Goal: Information Seeking & Learning: Compare options

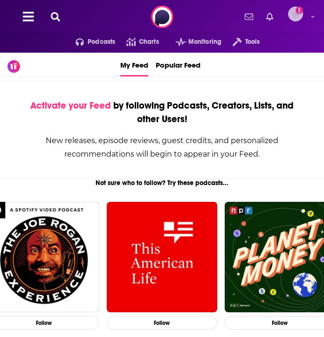
click at [300, 15] on img "Logged in as Isla" at bounding box center [295, 14] width 15 height 15
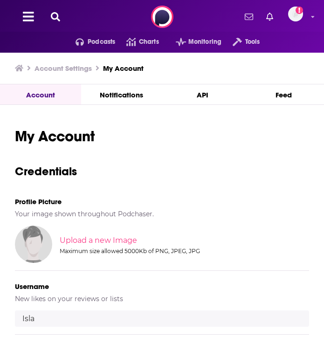
click at [56, 16] on icon at bounding box center [55, 16] width 9 height 9
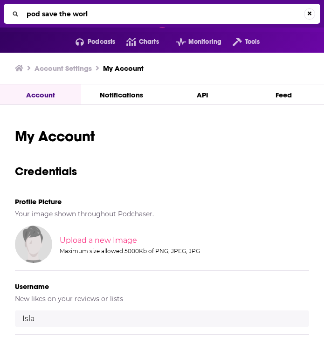
type input "pod save the world"
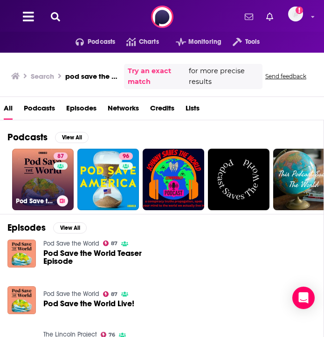
click at [37, 176] on link "87 Pod Save the World" at bounding box center [42, 179] width 61 height 61
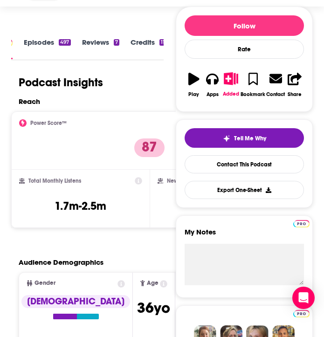
scroll to position [123, 0]
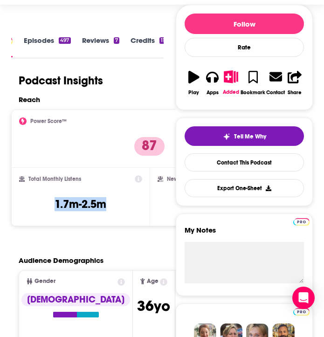
drag, startPoint x: 95, startPoint y: 208, endPoint x: 38, endPoint y: 205, distance: 57.8
click at [38, 205] on div "Total Monthly Listens 1.7m-2.5m" at bounding box center [80, 196] width 123 height 43
copy h3 "1.7m-2.5m"
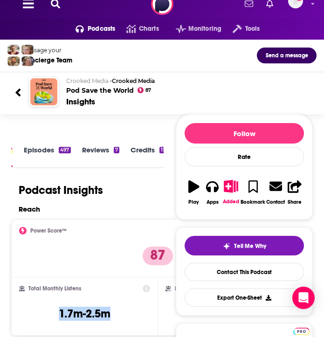
scroll to position [0, 0]
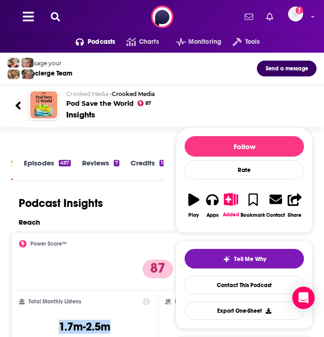
click at [53, 15] on icon at bounding box center [55, 16] width 9 height 9
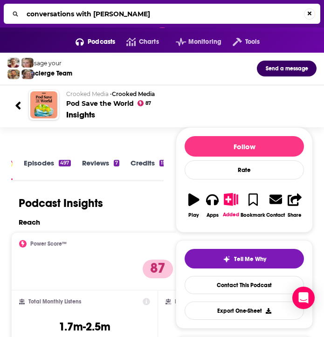
type input "conversations with [PERSON_NAME]"
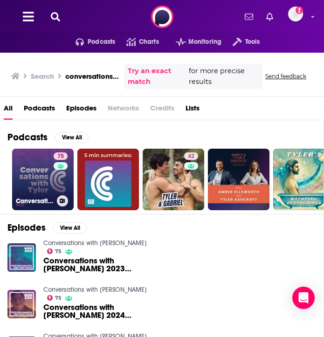
click at [36, 177] on link "75 Conversations with [PERSON_NAME]" at bounding box center [42, 179] width 61 height 61
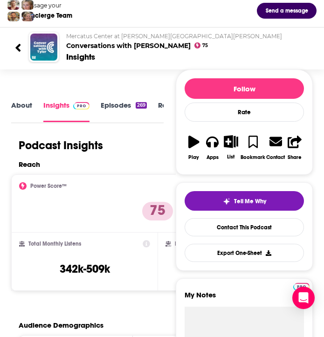
scroll to position [57, 0]
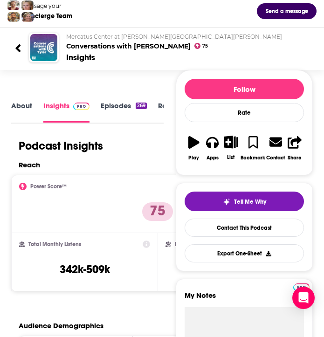
click at [131, 266] on div "Total Monthly Listens 342k-509k" at bounding box center [84, 261] width 131 height 43
drag, startPoint x: 123, startPoint y: 273, endPoint x: 57, endPoint y: 271, distance: 66.7
click at [57, 271] on div "Total Monthly Listens 342k-509k" at bounding box center [84, 261] width 131 height 43
copy h3 "342k-509k"
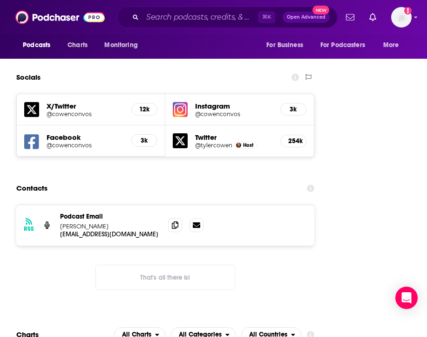
scroll to position [1380, 0]
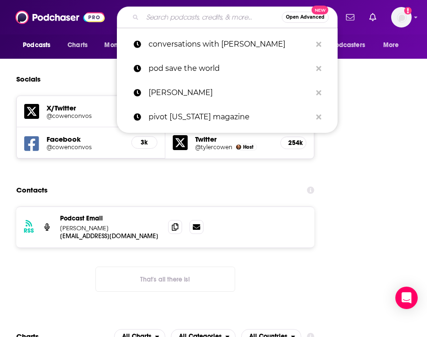
click at [181, 21] on input "Search podcasts, credits, & more..." at bounding box center [212, 17] width 139 height 15
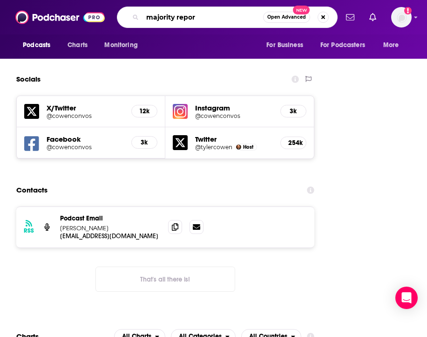
type input "majority report"
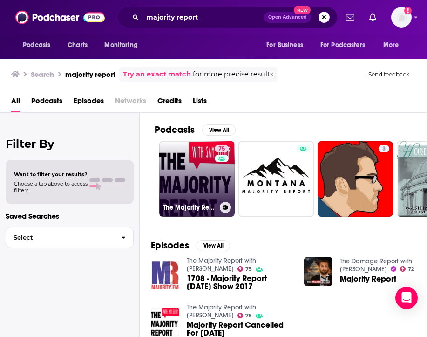
click at [198, 168] on link "75 The Majority Report with [PERSON_NAME]" at bounding box center [196, 178] width 75 height 75
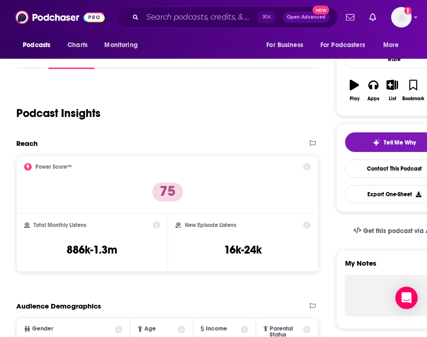
scroll to position [130, 0]
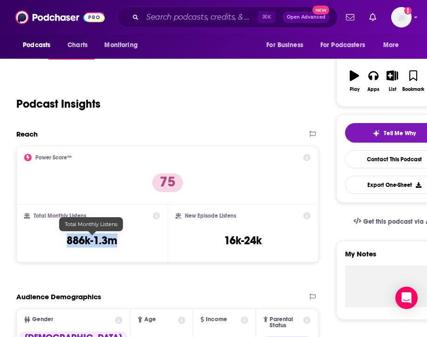
drag, startPoint x: 117, startPoint y: 245, endPoint x: 53, endPoint y: 243, distance: 64.3
click at [53, 243] on div "Total Monthly Listens 886k-1.3m" at bounding box center [92, 233] width 136 height 43
copy h3 "886k-1.3m"
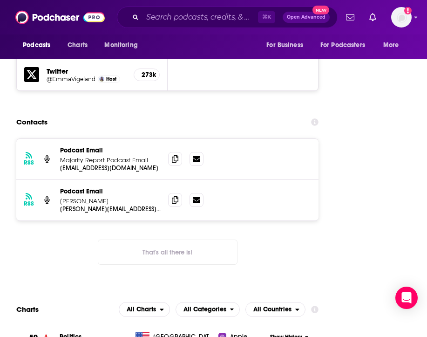
scroll to position [1589, 0]
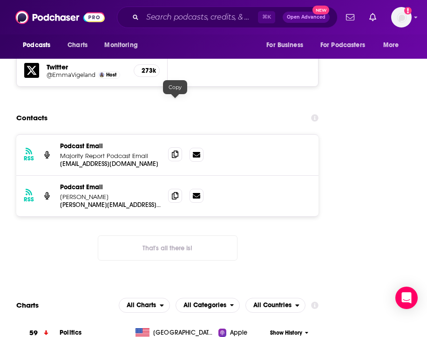
click at [175, 150] on icon at bounding box center [175, 153] width 7 height 7
click at [175, 191] on icon at bounding box center [175, 194] width 7 height 7
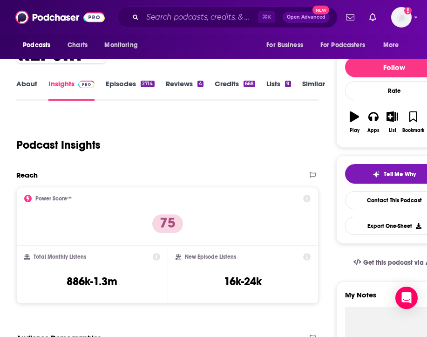
scroll to position [0, 0]
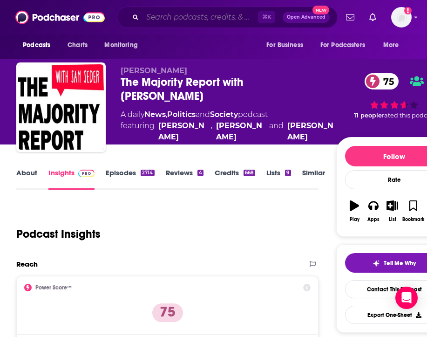
click at [202, 13] on input "Search podcasts, credits, & more..." at bounding box center [201, 17] width 116 height 15
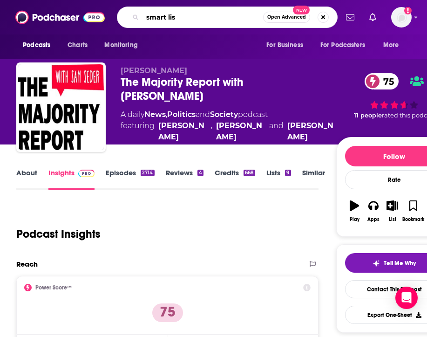
type input "smart list"
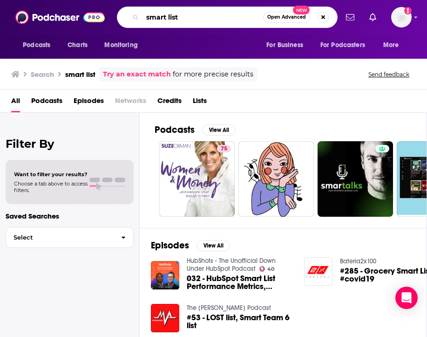
drag, startPoint x: 200, startPoint y: 20, endPoint x: 165, endPoint y: 21, distance: 34.5
click at [165, 21] on input "smart list" at bounding box center [203, 17] width 121 height 15
type input "smartless"
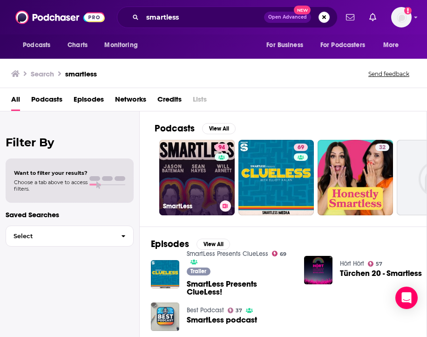
click at [220, 176] on div "94" at bounding box center [223, 171] width 16 height 57
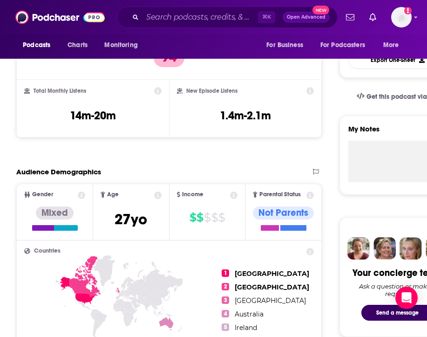
scroll to position [273, 0]
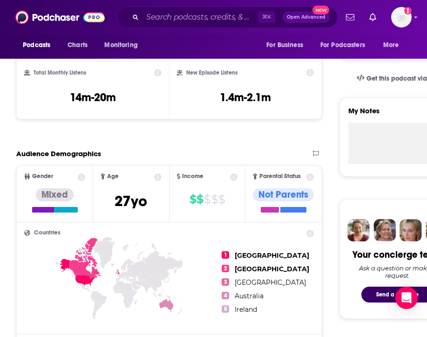
click at [136, 100] on div "Total Monthly Listens 14m-20m" at bounding box center [92, 90] width 137 height 43
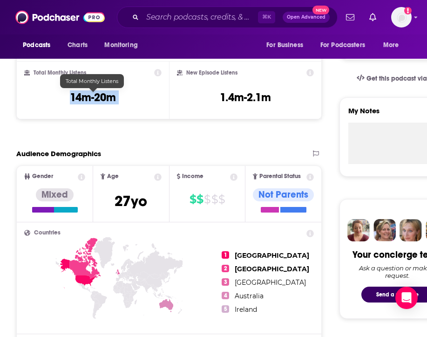
drag, startPoint x: 136, startPoint y: 100, endPoint x: 71, endPoint y: 100, distance: 64.7
click at [71, 100] on div "Total Monthly Listens 14m-20m" at bounding box center [92, 90] width 137 height 43
copy div "14m-20m"
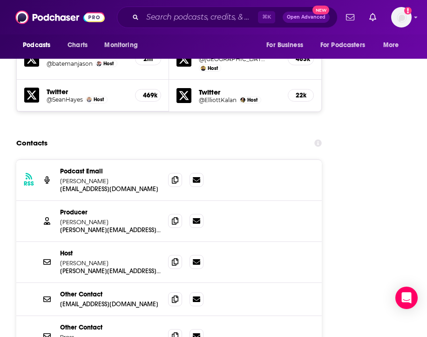
scroll to position [1514, 0]
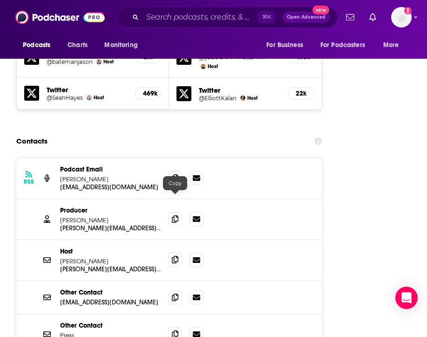
click at [173, 256] on icon at bounding box center [175, 259] width 7 height 7
click at [178, 215] on icon at bounding box center [175, 218] width 7 height 7
click at [184, 15] on input "Search podcasts, credits, & more..." at bounding box center [201, 17] width 116 height 15
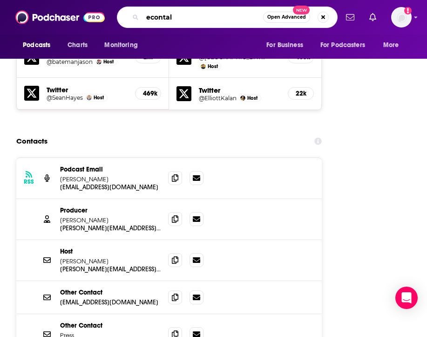
type input "econtalk"
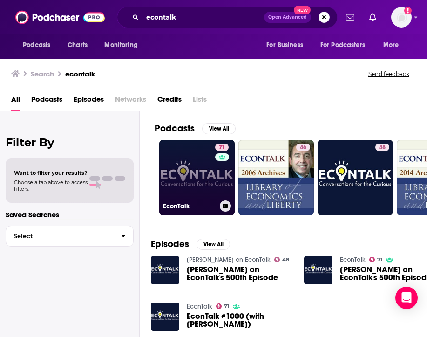
click at [218, 177] on div "71" at bounding box center [223, 171] width 16 height 57
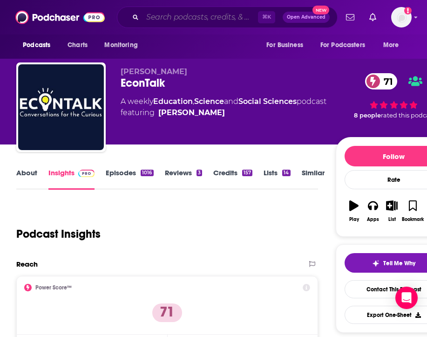
click at [198, 18] on input "Search podcasts, credits, & more..." at bounding box center [201, 17] width 116 height 15
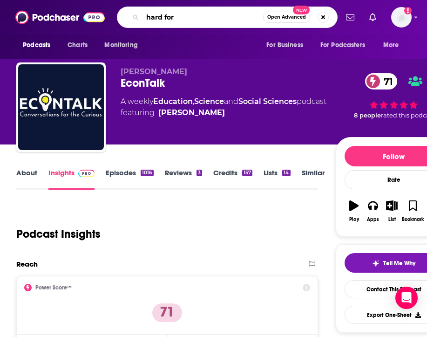
type input "hard fork"
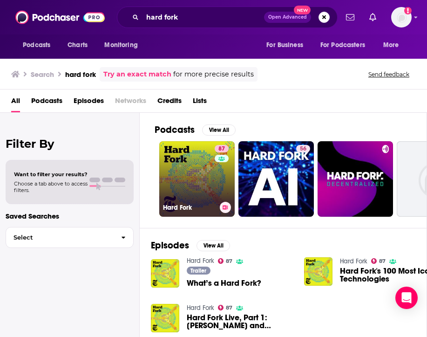
click at [210, 179] on link "87 Hard Fork" at bounding box center [196, 178] width 75 height 75
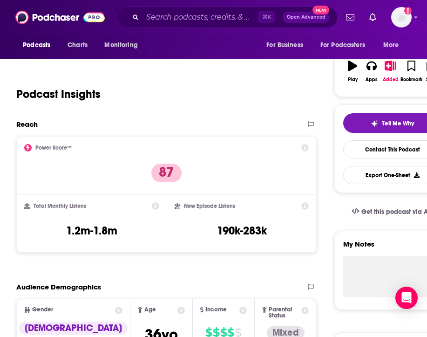
scroll to position [143, 0]
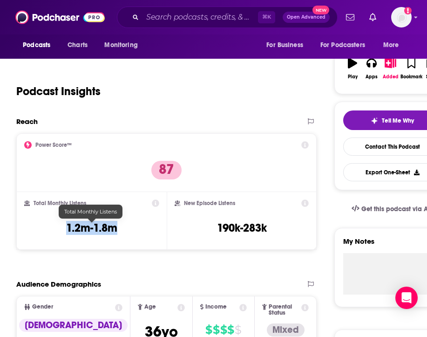
drag, startPoint x: 125, startPoint y: 232, endPoint x: 65, endPoint y: 232, distance: 60.1
click at [65, 232] on div "Total Monthly Listens 1.2m-1.8m" at bounding box center [91, 220] width 135 height 43
copy h3 "1.2m-1.8m"
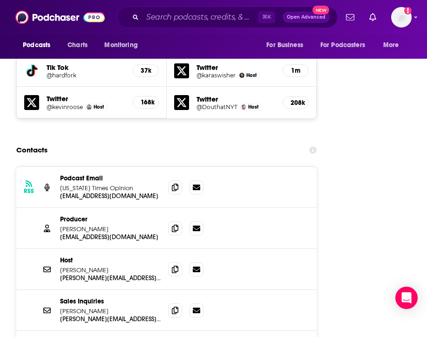
scroll to position [1460, 0]
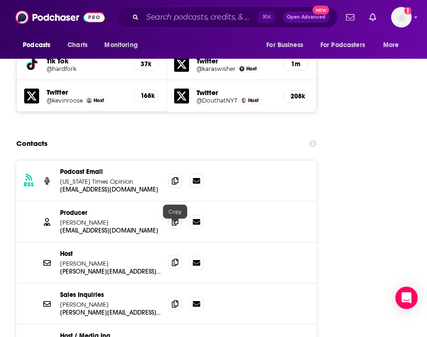
click at [177, 259] on icon at bounding box center [175, 262] width 7 height 7
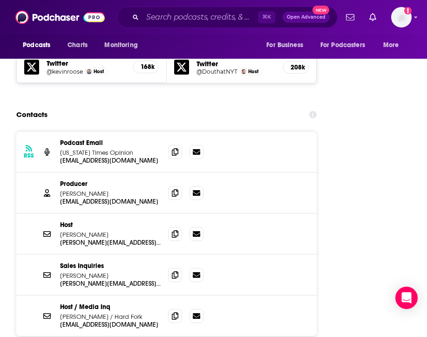
scroll to position [1492, 0]
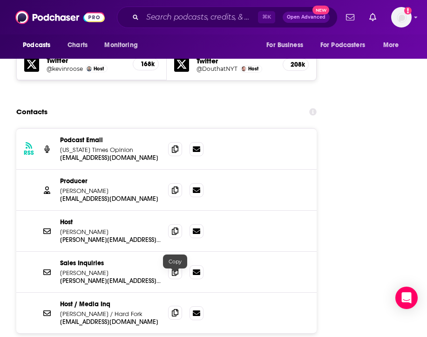
click at [173, 309] on icon at bounding box center [175, 312] width 7 height 7
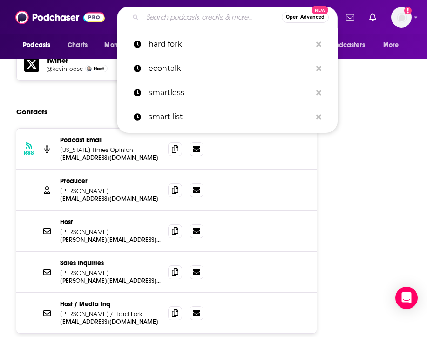
click at [216, 16] on input "Search podcasts, credits, & more..." at bounding box center [212, 17] width 139 height 15
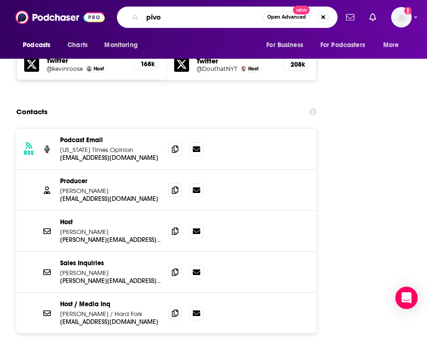
type input "pivot"
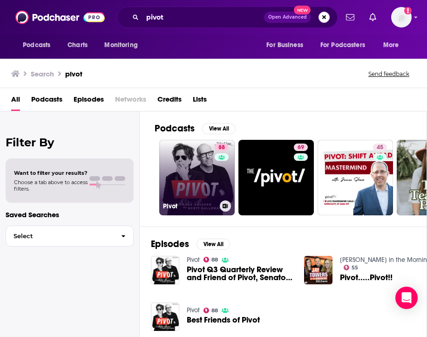
click at [206, 181] on link "88 Pivot" at bounding box center [196, 177] width 75 height 75
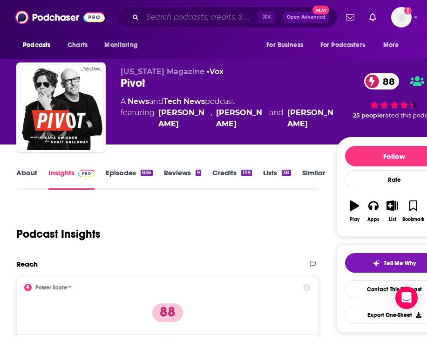
click at [219, 18] on input "Search podcasts, credits, & more..." at bounding box center [201, 17] width 116 height 15
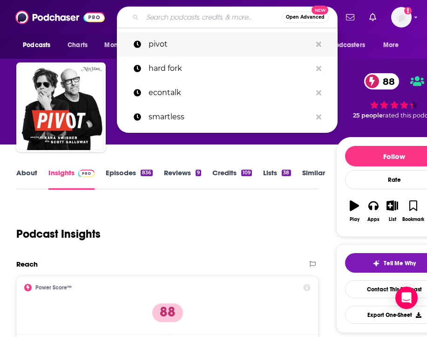
click at [211, 47] on p "pivot" at bounding box center [230, 44] width 163 height 24
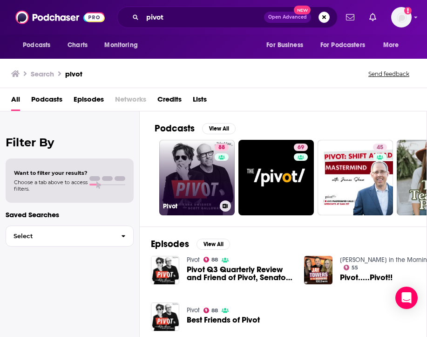
click at [210, 183] on link "88 Pivot" at bounding box center [196, 177] width 75 height 75
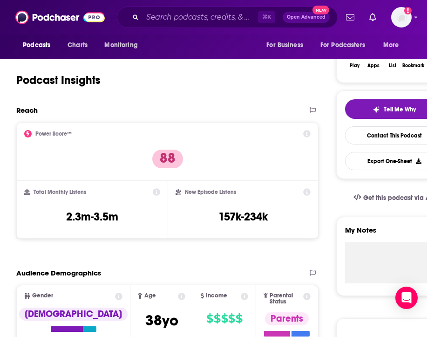
scroll to position [149, 0]
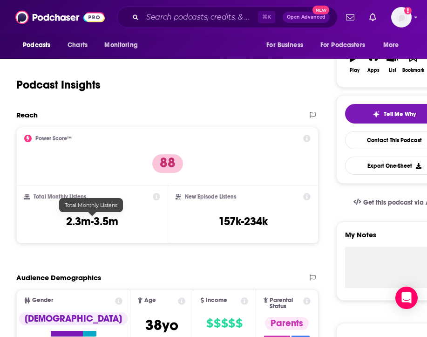
click at [121, 222] on div "Total Monthly Listens 2.3m-3.5m" at bounding box center [92, 214] width 136 height 43
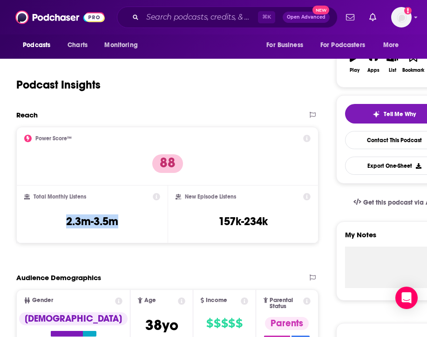
drag, startPoint x: 123, startPoint y: 222, endPoint x: 45, endPoint y: 223, distance: 78.7
click at [44, 222] on div "Total Monthly Listens 2.3m-3.5m" at bounding box center [92, 214] width 136 height 43
copy h3 "2.3m-3.5m"
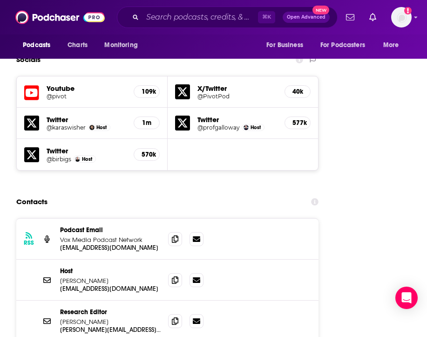
scroll to position [1412, 0]
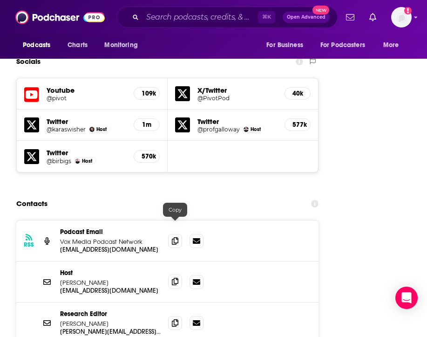
click at [178, 278] on icon at bounding box center [175, 281] width 7 height 7
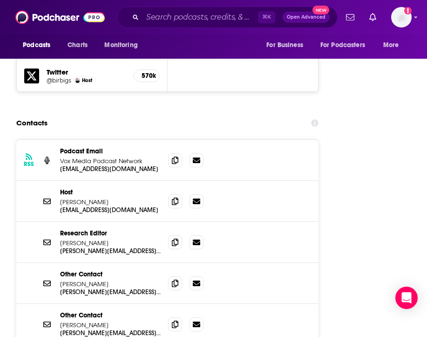
scroll to position [1492, 0]
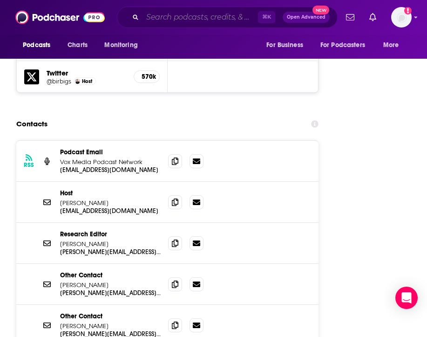
click at [177, 15] on input "Search podcasts, credits, & more..." at bounding box center [201, 17] width 116 height 15
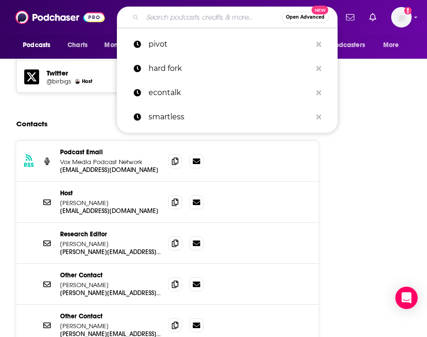
paste input "a16z"
type input "a16z"
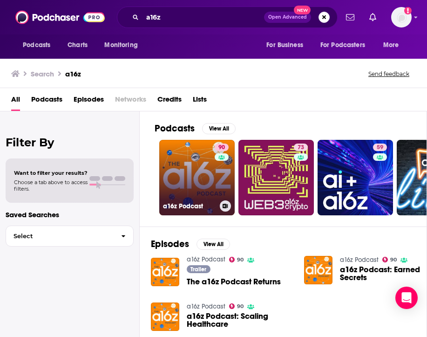
click at [188, 165] on link "90 a16z Podcast" at bounding box center [196, 177] width 75 height 75
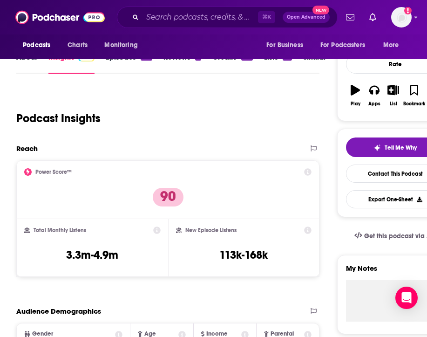
scroll to position [134, 0]
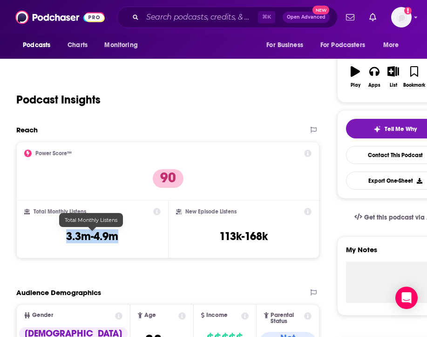
drag, startPoint x: 125, startPoint y: 235, endPoint x: 64, endPoint y: 236, distance: 61.0
click at [64, 236] on div "Total Monthly Listens 3.3m-4.9m" at bounding box center [92, 229] width 136 height 43
copy h3 "3.3m-4.9m"
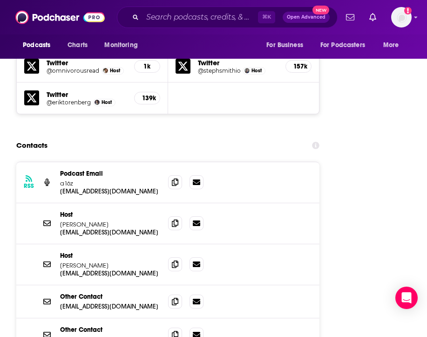
scroll to position [1513, 0]
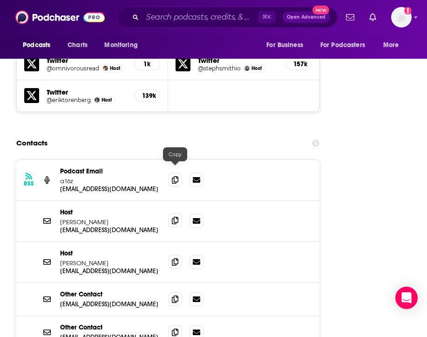
click at [177, 217] on icon at bounding box center [175, 220] width 7 height 7
click at [177, 258] on icon at bounding box center [175, 261] width 7 height 7
click at [205, 13] on input "Search podcasts, credits, & more..." at bounding box center [201, 17] width 116 height 15
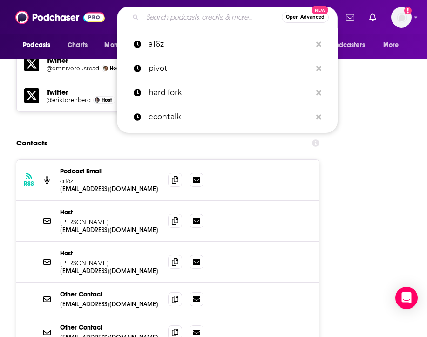
paste input "Ideascast"
type input "Ideascast"
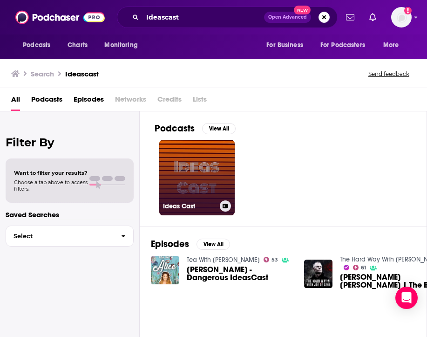
click at [220, 171] on link "Ideas Cast" at bounding box center [196, 177] width 75 height 75
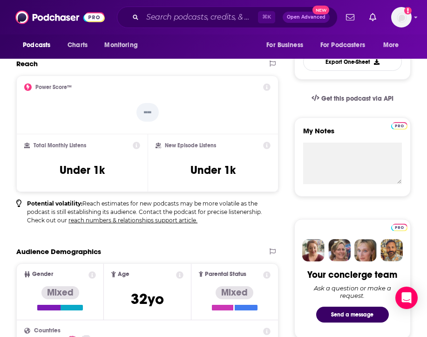
scroll to position [252, 0]
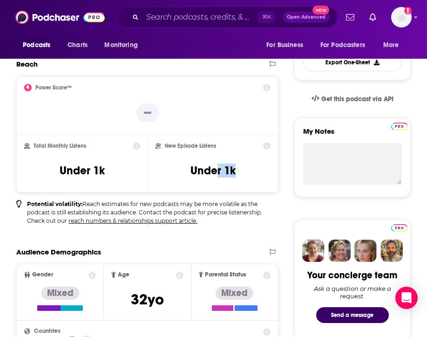
drag, startPoint x: 241, startPoint y: 170, endPoint x: 217, endPoint y: 170, distance: 24.2
click at [217, 170] on div "New Episode Listens Under 1k" at bounding box center [213, 163] width 115 height 43
click at [107, 191] on div "Total Monthly Listens Under 1k" at bounding box center [81, 164] width 131 height 58
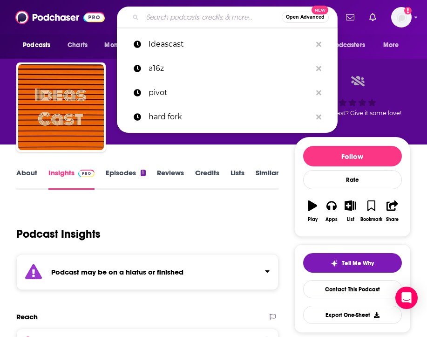
click at [202, 19] on input "Search podcasts, credits, & more..." at bounding box center [212, 17] width 139 height 15
paste input "HBR Idea Cast"
type input "HBR Idea Cast"
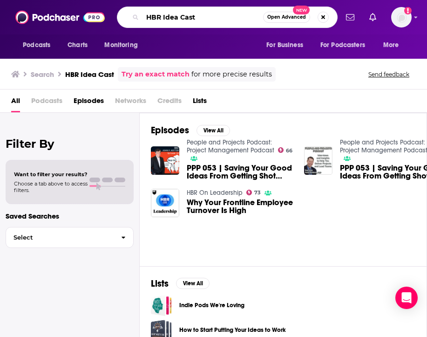
drag, startPoint x: 162, startPoint y: 20, endPoint x: 125, endPoint y: 19, distance: 36.8
click at [125, 19] on div "HBR Idea Cast Open Advanced New" at bounding box center [227, 17] width 221 height 21
type input "Idea Cast"
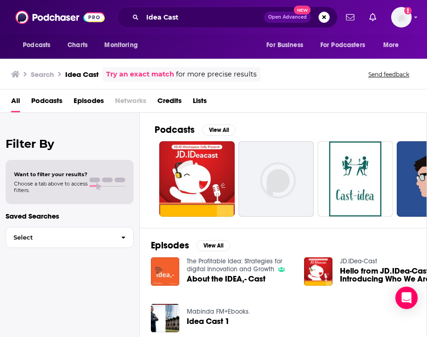
click at [202, 272] on link "The Profitable Idea: Strategies for digital Innovation and Growth" at bounding box center [234, 265] width 95 height 16
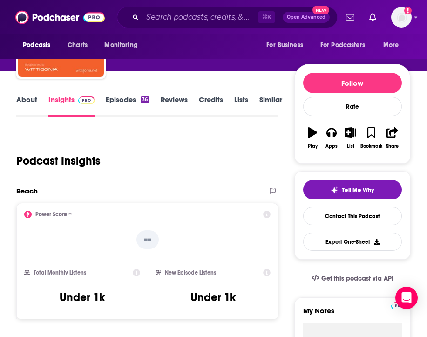
scroll to position [74, 0]
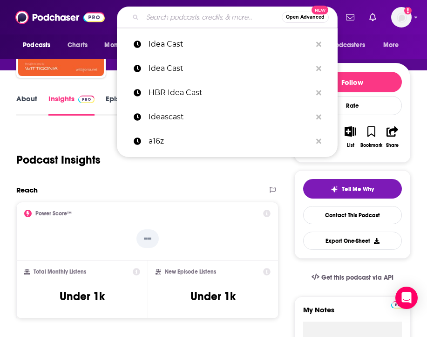
click at [184, 16] on input "Search podcasts, credits, & more..." at bounding box center [212, 17] width 139 height 15
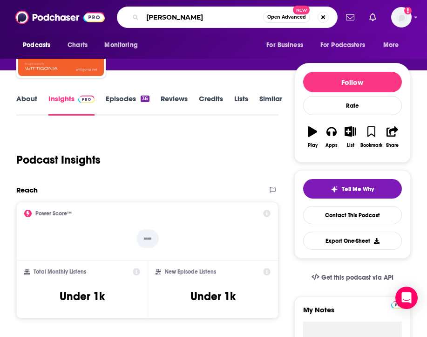
type input "[PERSON_NAME]"
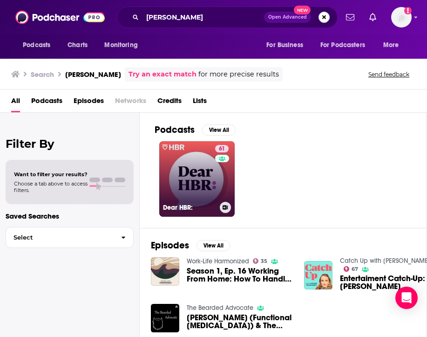
click at [206, 185] on link "61 Dear HBR:" at bounding box center [196, 178] width 75 height 75
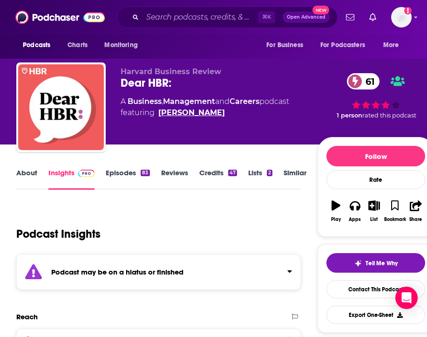
click at [192, 112] on link "[PERSON_NAME]" at bounding box center [191, 112] width 67 height 11
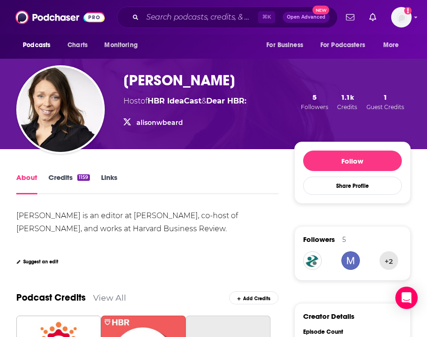
scroll to position [53, 0]
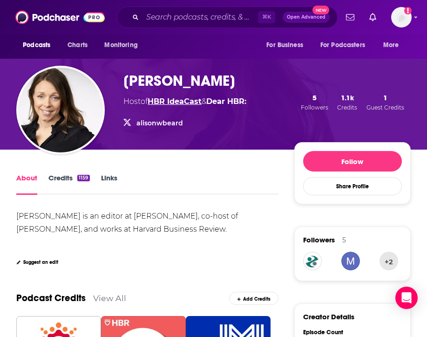
click at [186, 103] on link "HBR IdeaCast" at bounding box center [175, 101] width 54 height 9
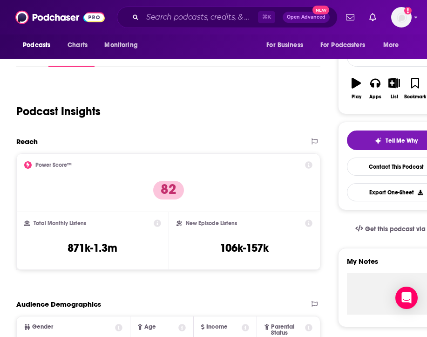
scroll to position [136, 0]
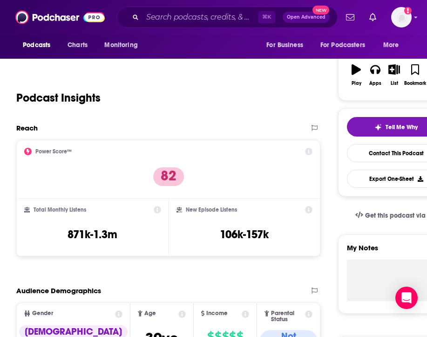
click at [290, 232] on div "New Episode Listens 106k-157k" at bounding box center [245, 227] width 136 height 43
drag, startPoint x: 121, startPoint y: 236, endPoint x: 60, endPoint y: 236, distance: 61.5
click at [59, 236] on div "Total Monthly Listens 871k-1.3m" at bounding box center [92, 227] width 136 height 43
copy h3 "871k-1.3m"
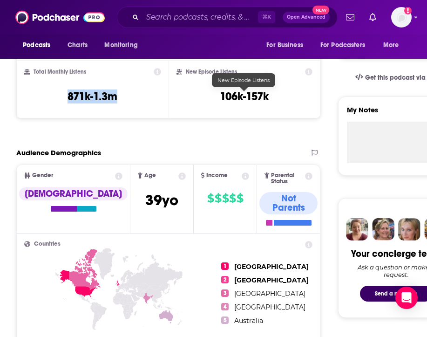
scroll to position [0, 0]
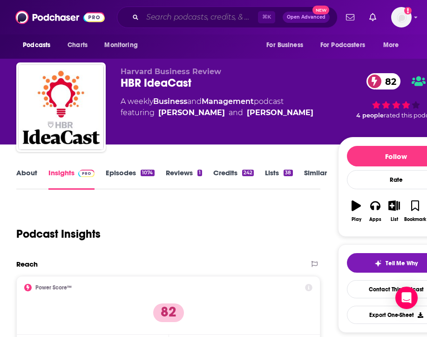
click at [196, 19] on input "Search podcasts, credits, & more..." at bounding box center [201, 17] width 116 height 15
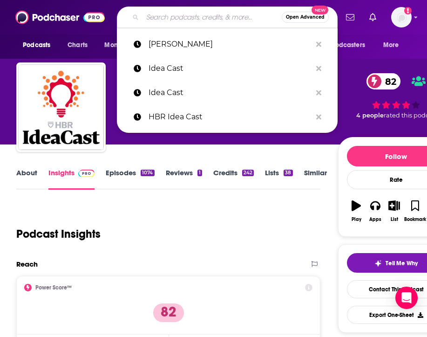
paste input "Stay Tuned with Preet"
type input "Stay Tuned with Preet"
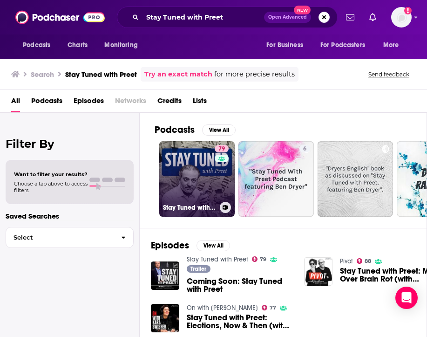
click at [187, 185] on link "79 Stay Tuned with Preet" at bounding box center [196, 178] width 75 height 75
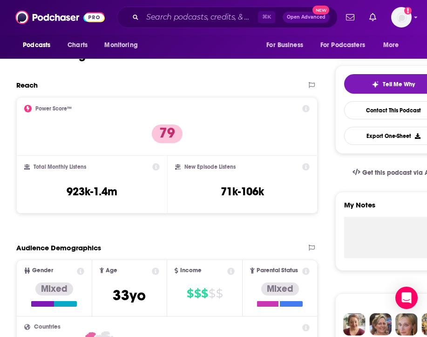
scroll to position [181, 0]
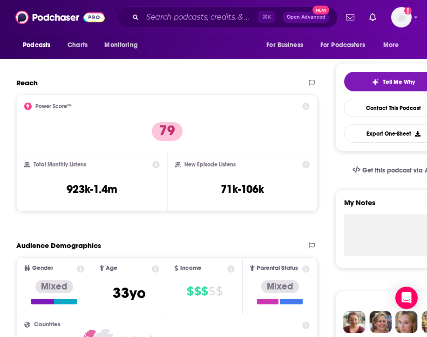
click at [133, 188] on div "Total Monthly Listens 923k-1.4m" at bounding box center [92, 182] width 136 height 43
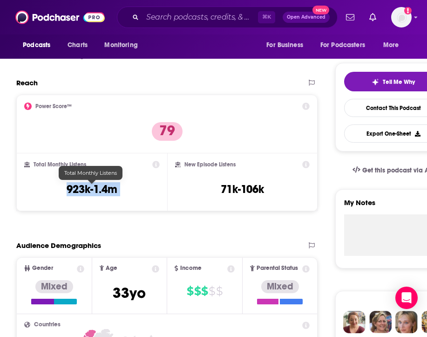
drag, startPoint x: 133, startPoint y: 188, endPoint x: 50, endPoint y: 188, distance: 82.9
click at [50, 188] on div "Total Monthly Listens 923k-1.4m" at bounding box center [92, 182] width 136 height 43
copy div "923k-1.4m"
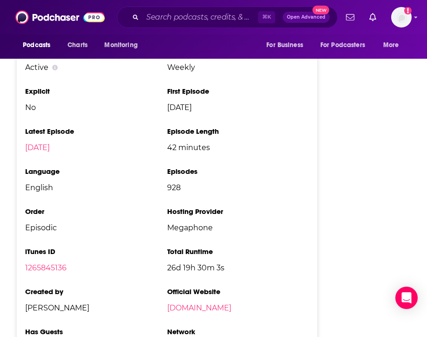
scroll to position [2294, 0]
